Goal: Find specific page/section: Find specific page/section

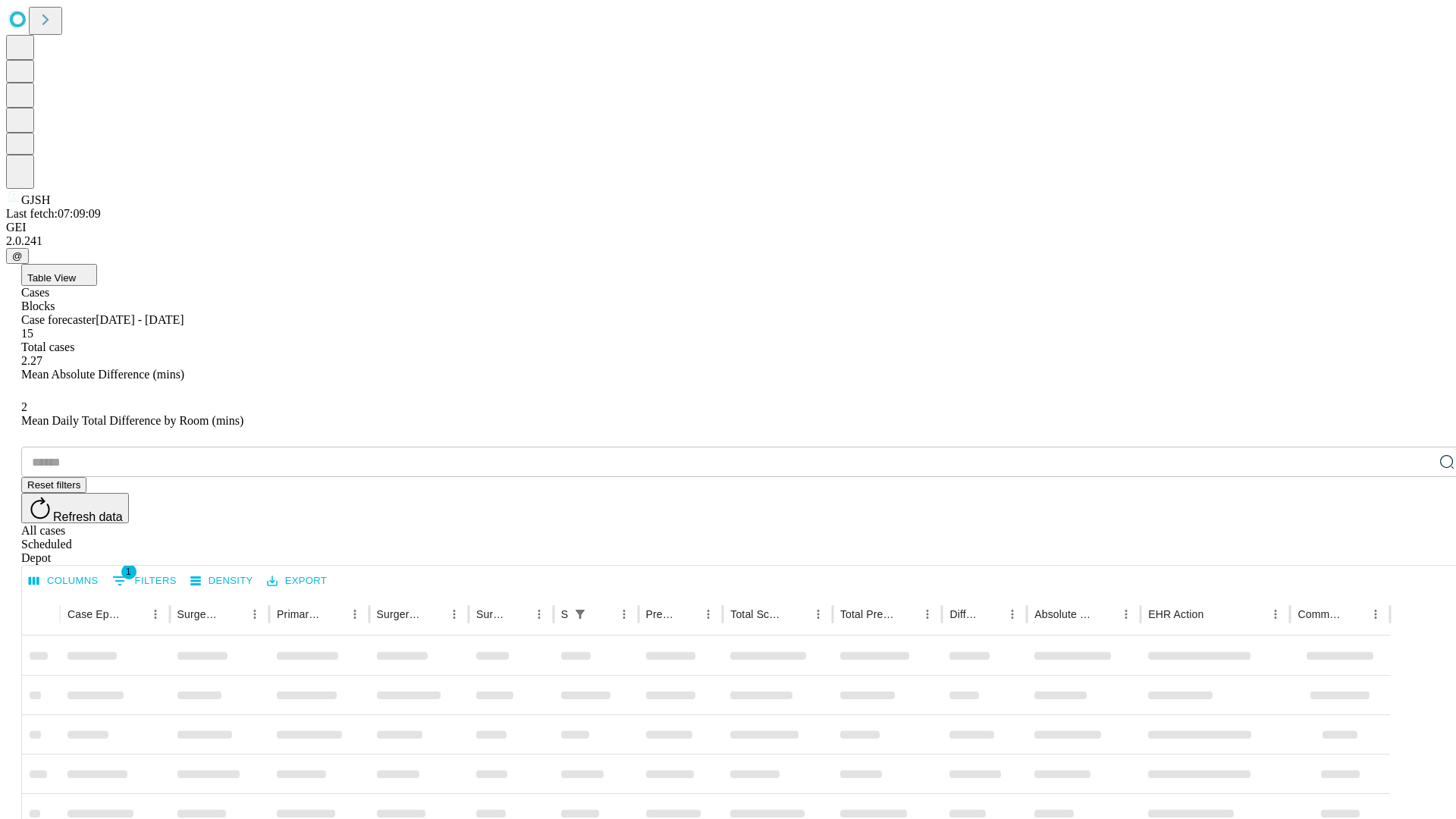
click at [1416, 551] on div "Depot" at bounding box center [743, 557] width 1444 height 13
